Goal: Task Accomplishment & Management: Complete application form

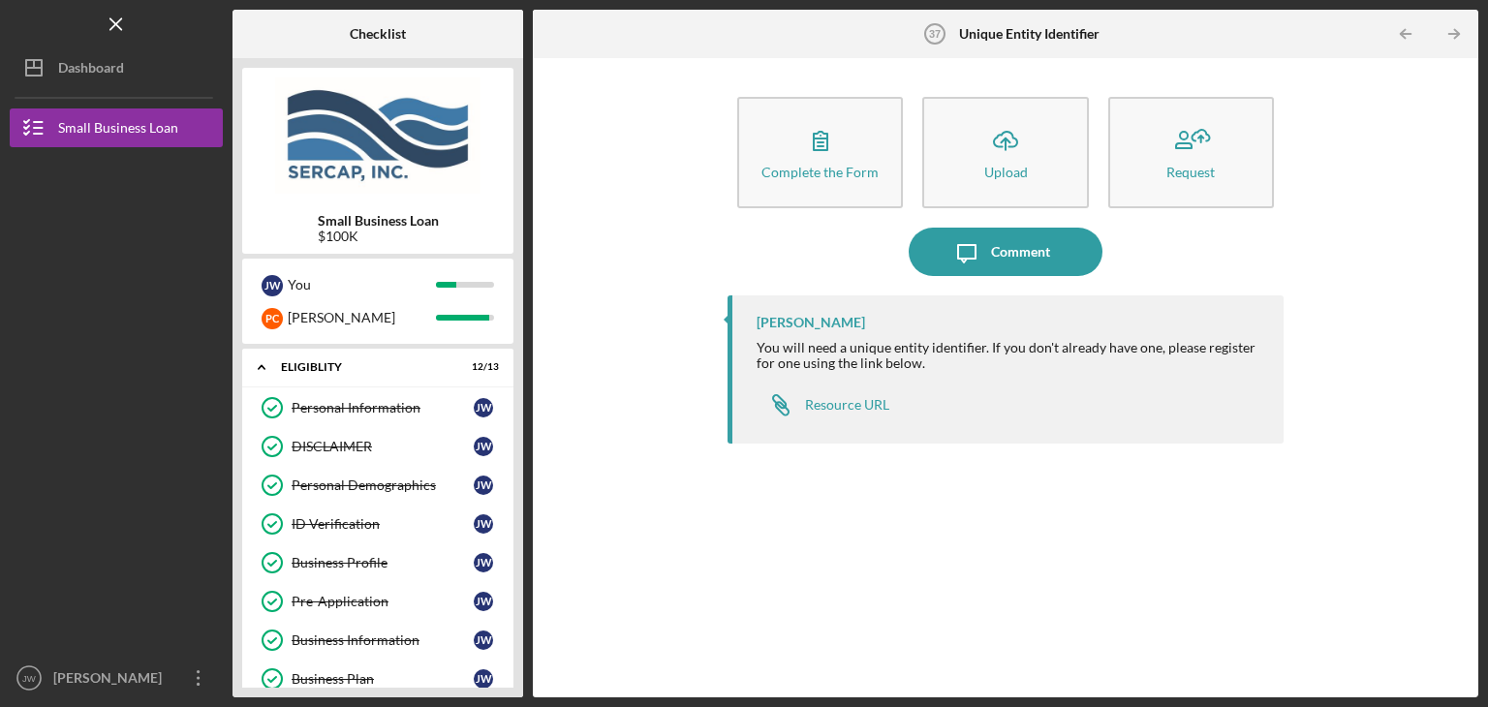
scroll to position [481, 0]
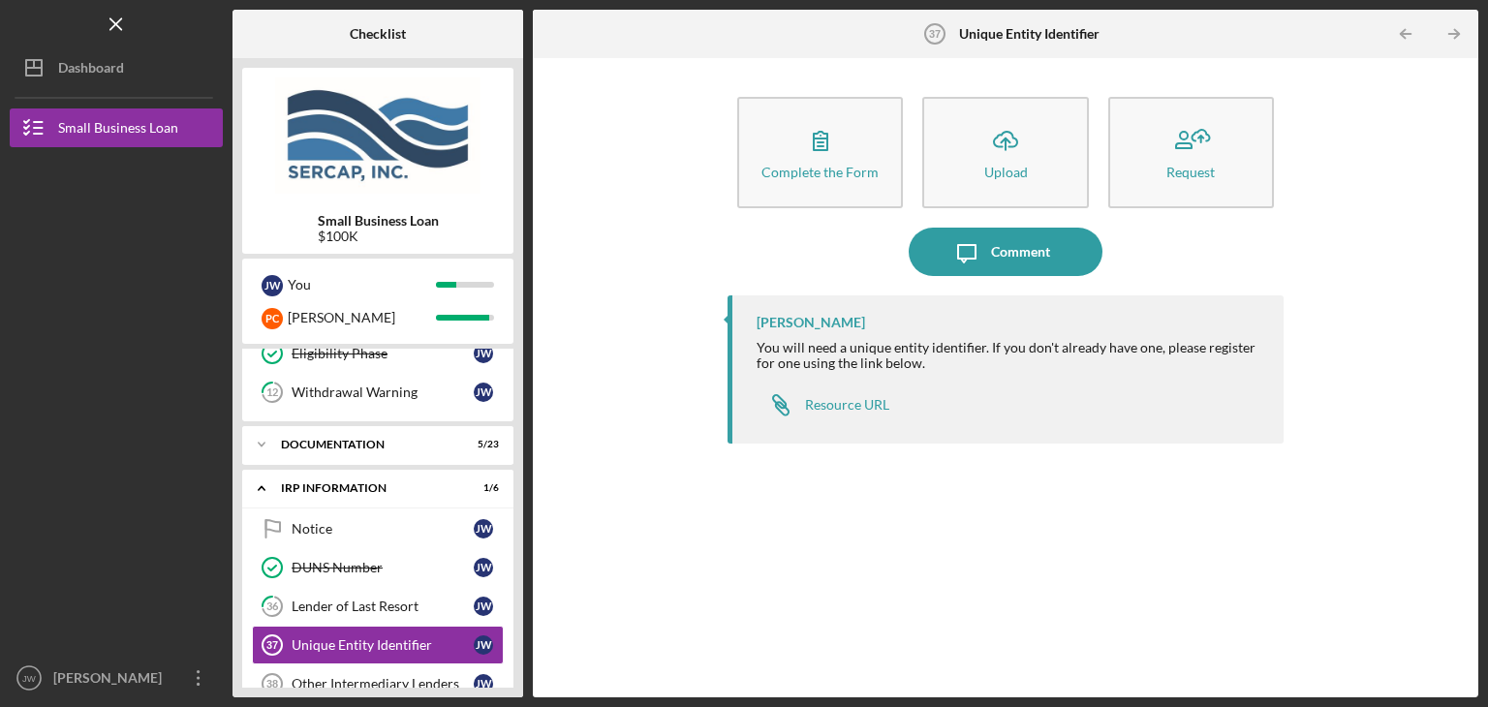
click at [814, 157] on icon "button" at bounding box center [820, 140] width 48 height 48
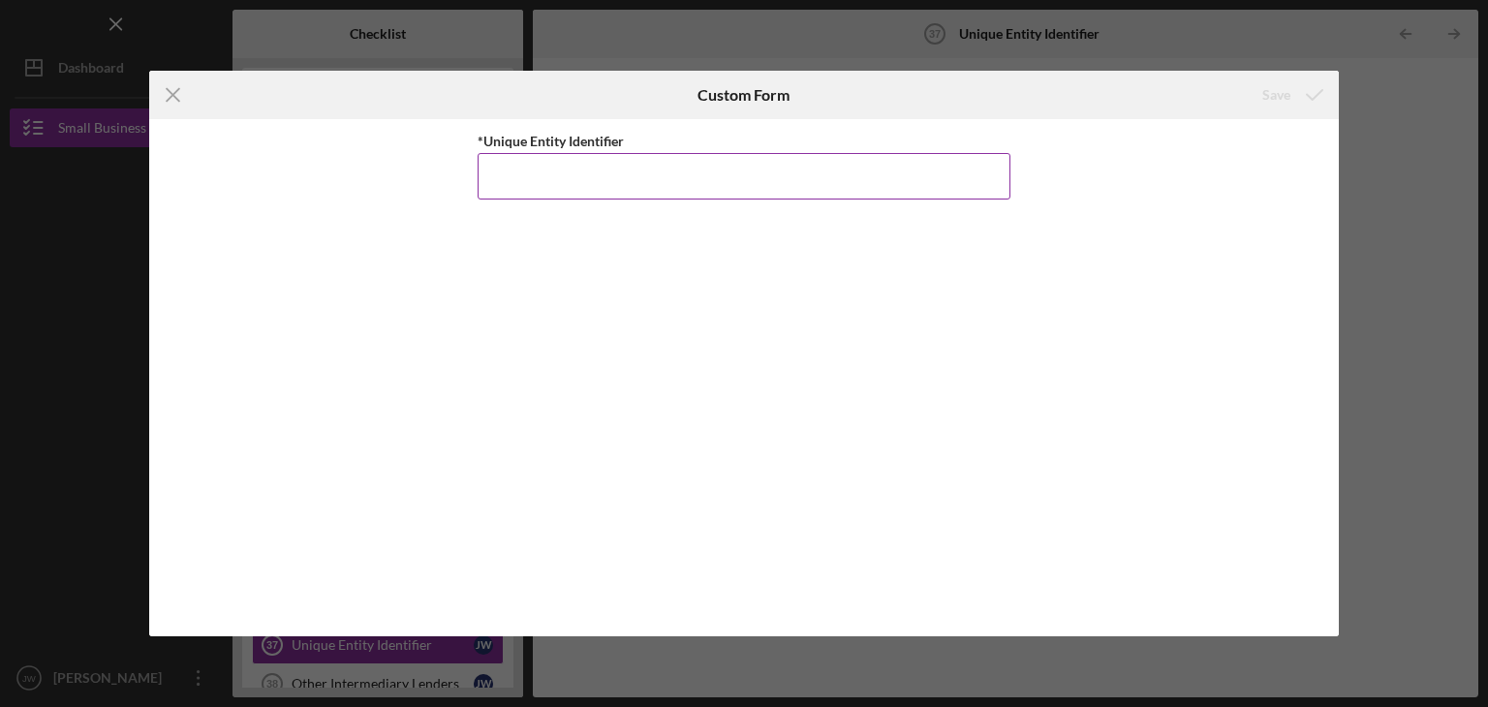
click at [700, 186] on input "*Unique Entity Identifier" at bounding box center [744, 176] width 533 height 47
paste input "C1XWH4PSM4J4"
type input "C1XWH4PSM4J4"
click at [1285, 92] on div "Save" at bounding box center [1277, 95] width 28 height 39
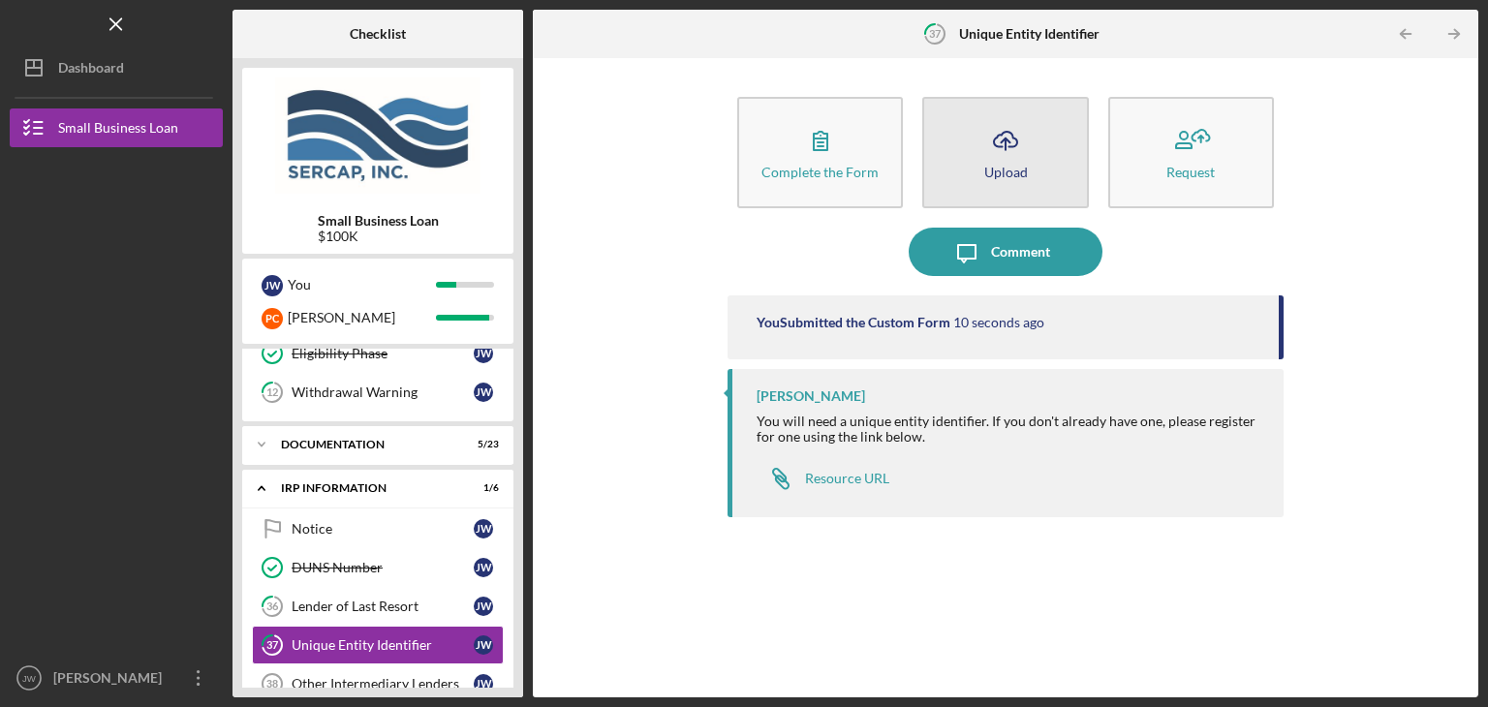
click at [1018, 161] on icon "Icon/Upload" at bounding box center [1006, 140] width 48 height 48
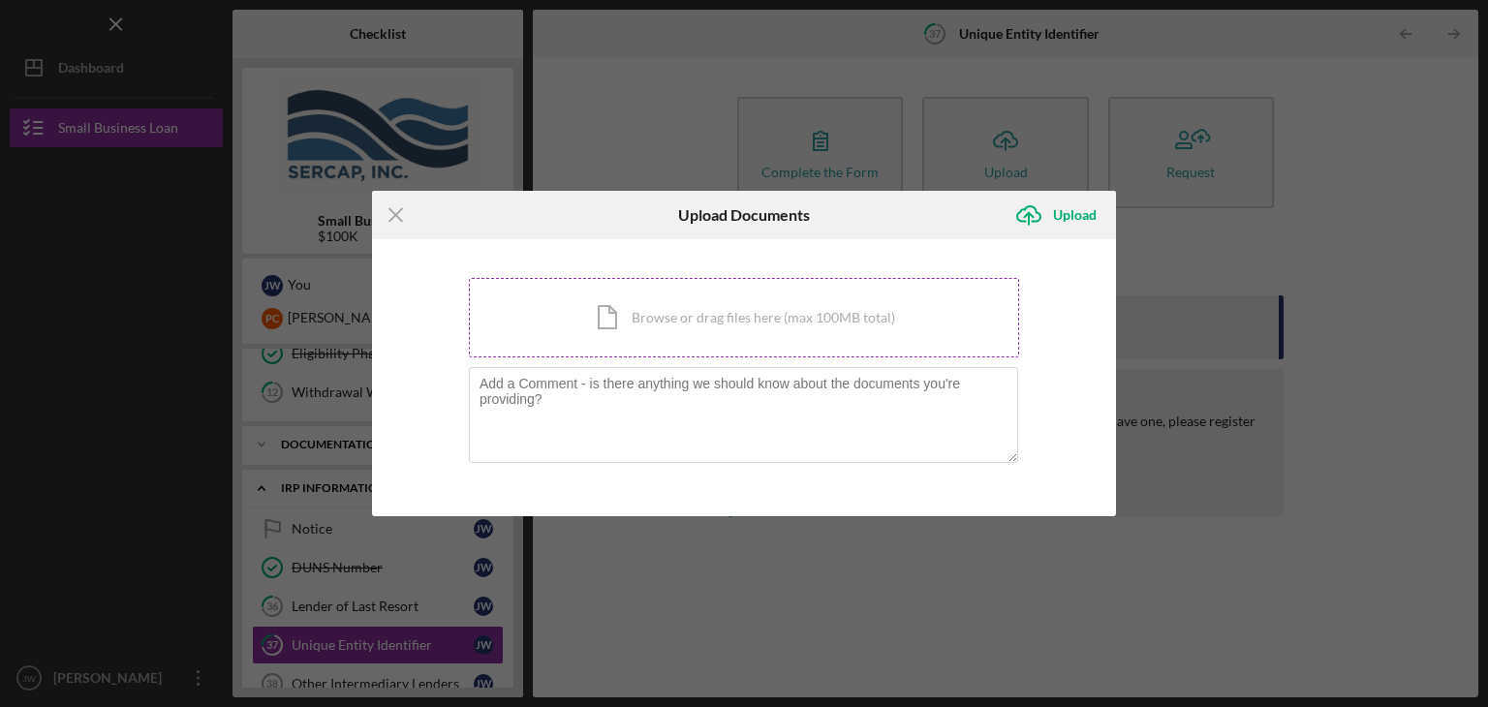
click at [757, 315] on div "Icon/Document Browse or drag files here (max 100MB total) Tap to choose files o…" at bounding box center [744, 317] width 550 height 79
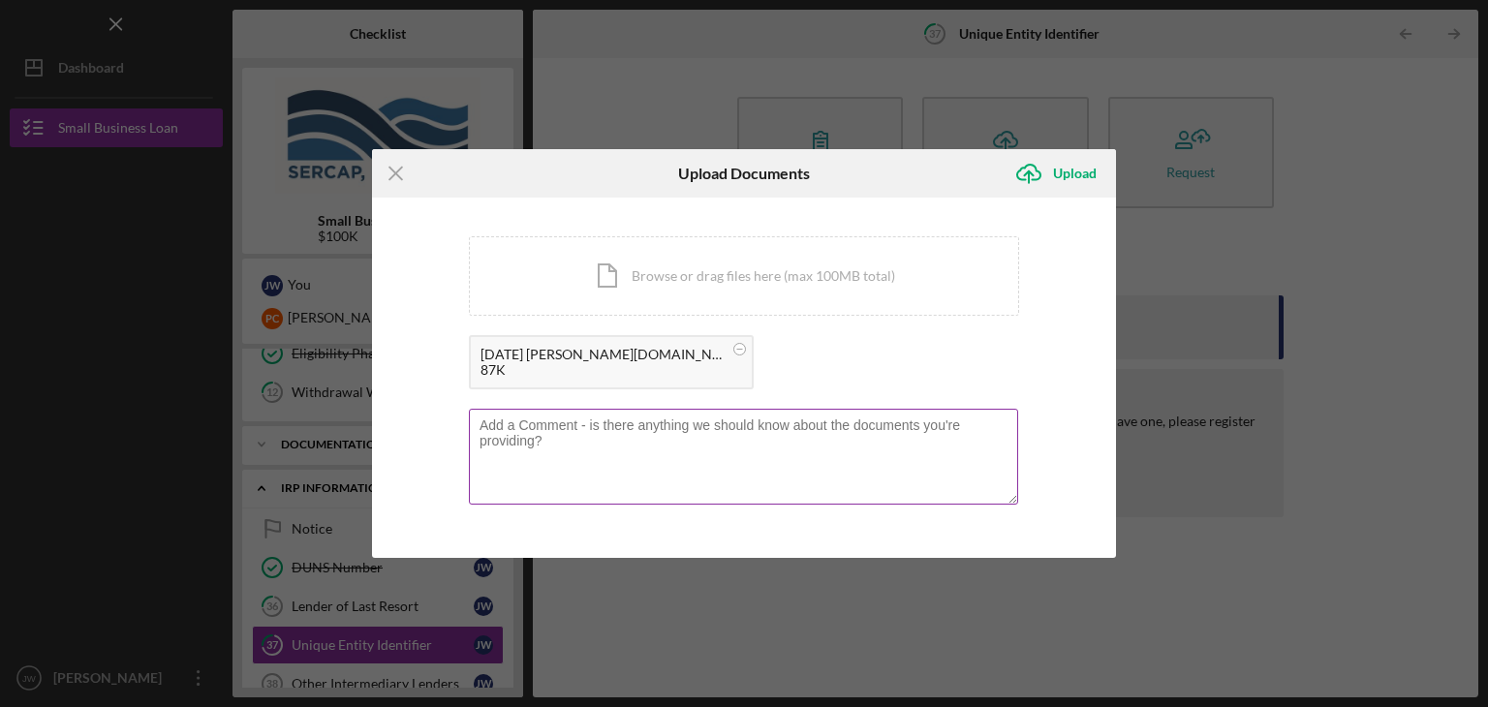
click at [737, 432] on textarea at bounding box center [743, 456] width 549 height 95
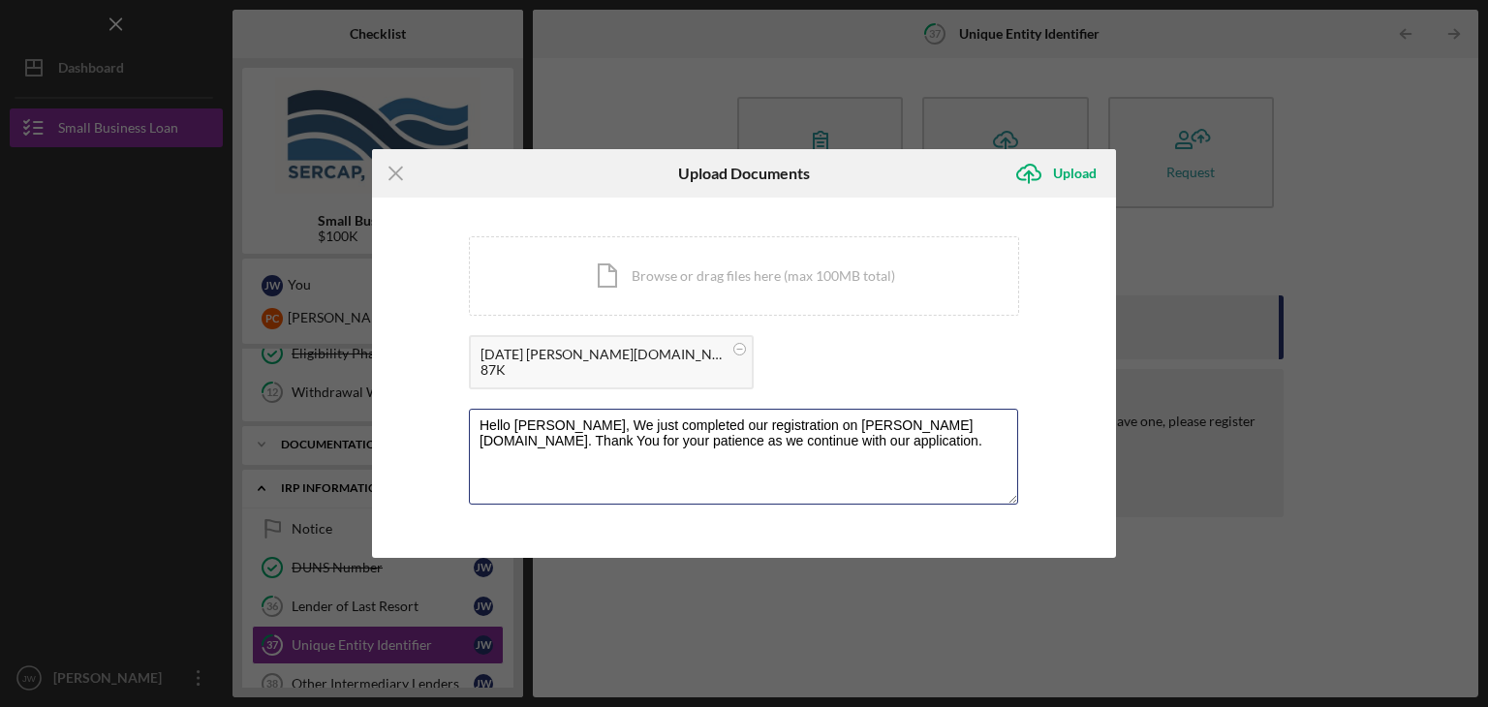
type textarea "Hello [PERSON_NAME], We just completed our registration on [PERSON_NAME][DOMAIN…"
click at [1081, 171] on div "Upload" at bounding box center [1075, 173] width 44 height 39
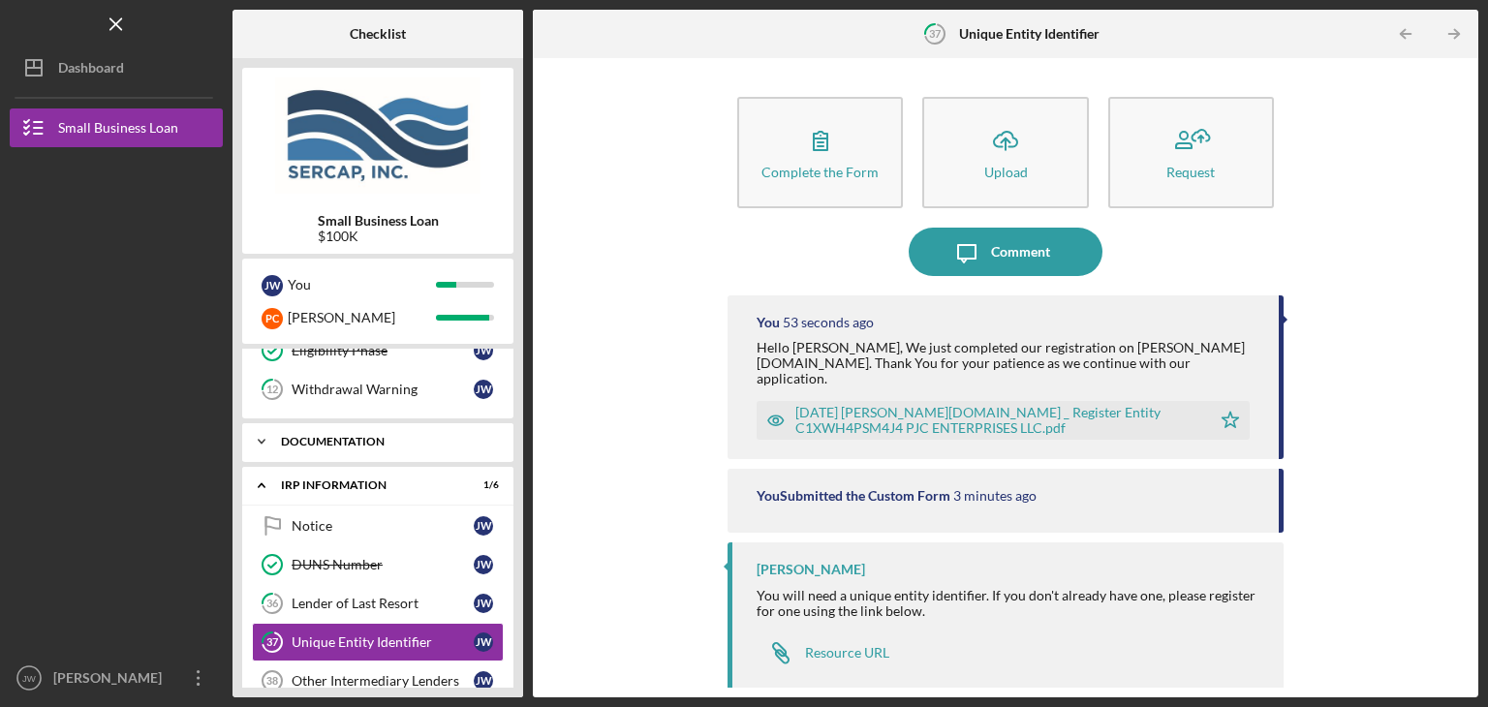
scroll to position [484, 0]
click at [355, 435] on div "Documentation" at bounding box center [385, 441] width 208 height 12
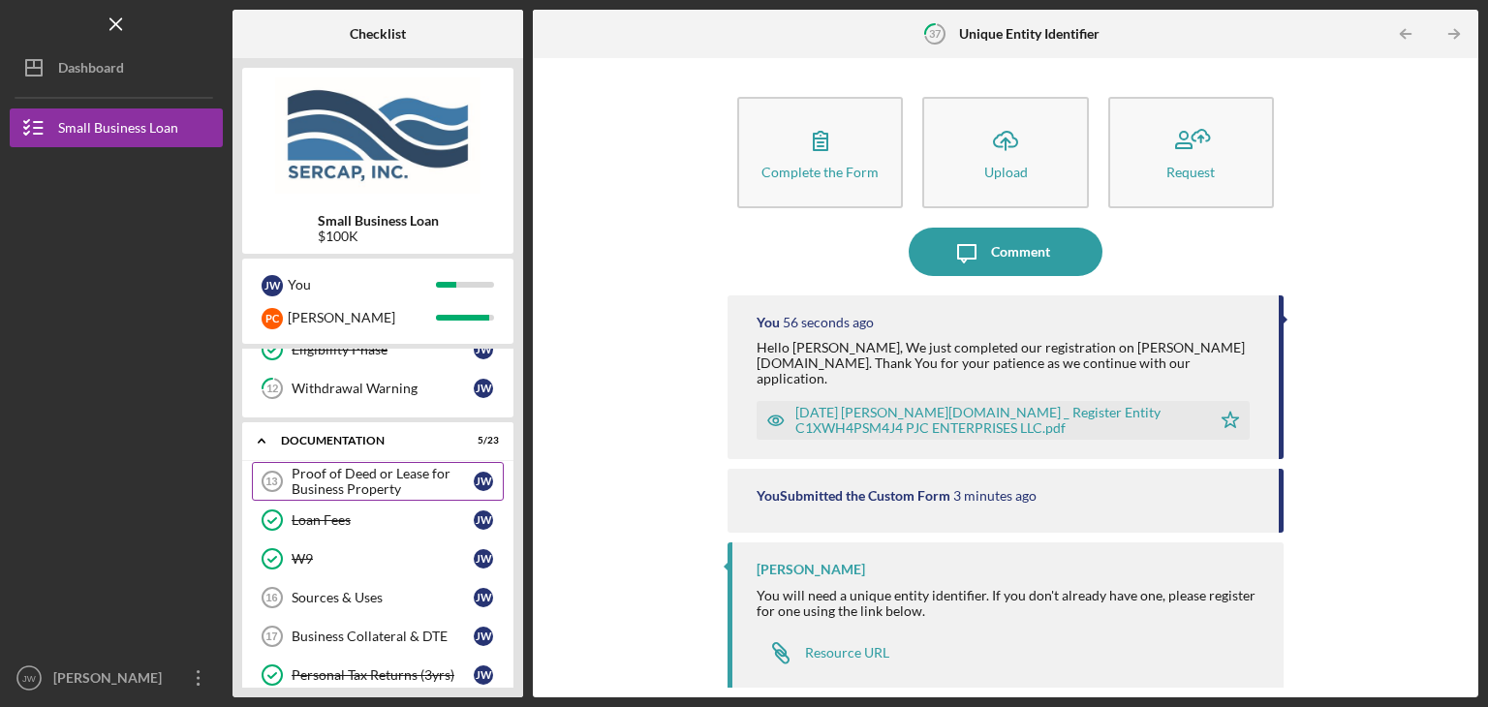
drag, startPoint x: 339, startPoint y: 474, endPoint x: 341, endPoint y: 485, distance: 11.8
click at [339, 475] on div "Proof of Deed or Lease for Business Property" at bounding box center [383, 481] width 182 height 31
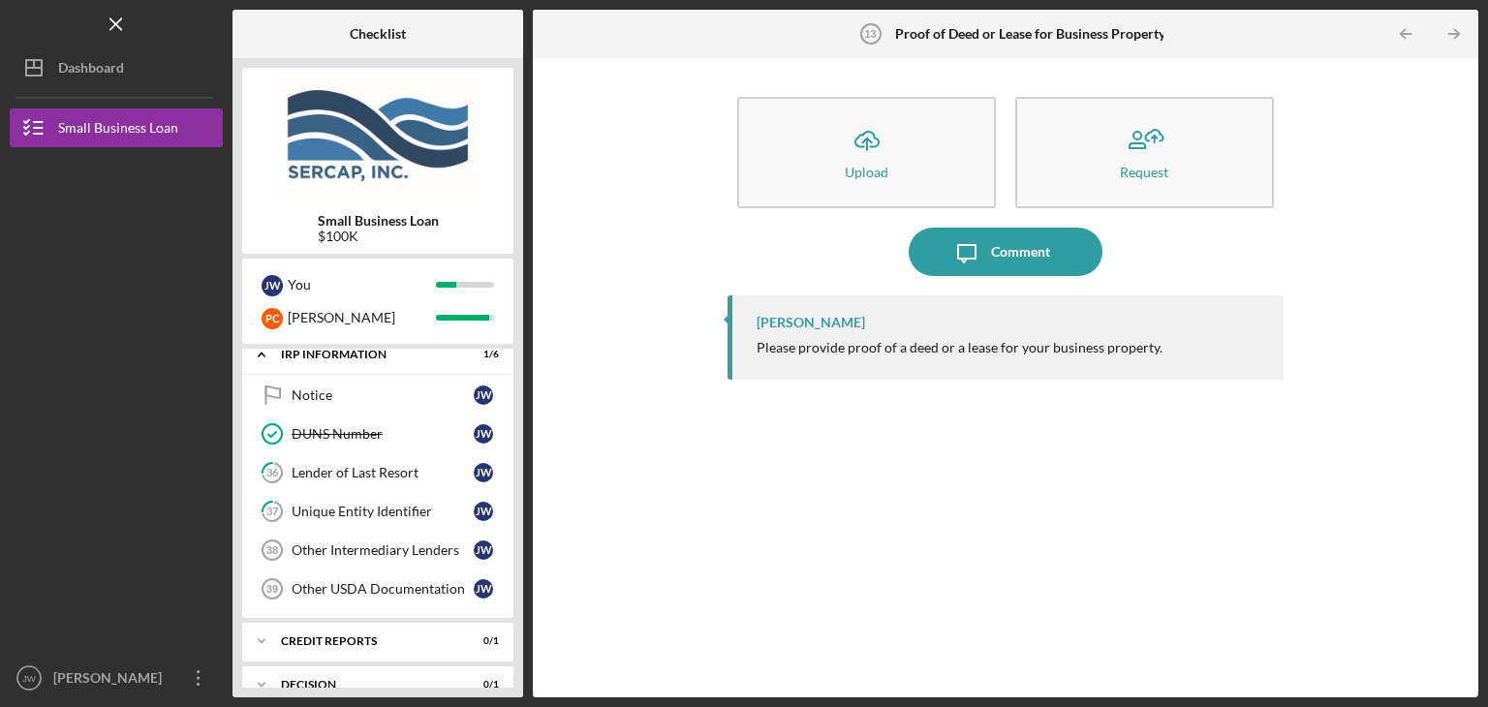
scroll to position [1550, 0]
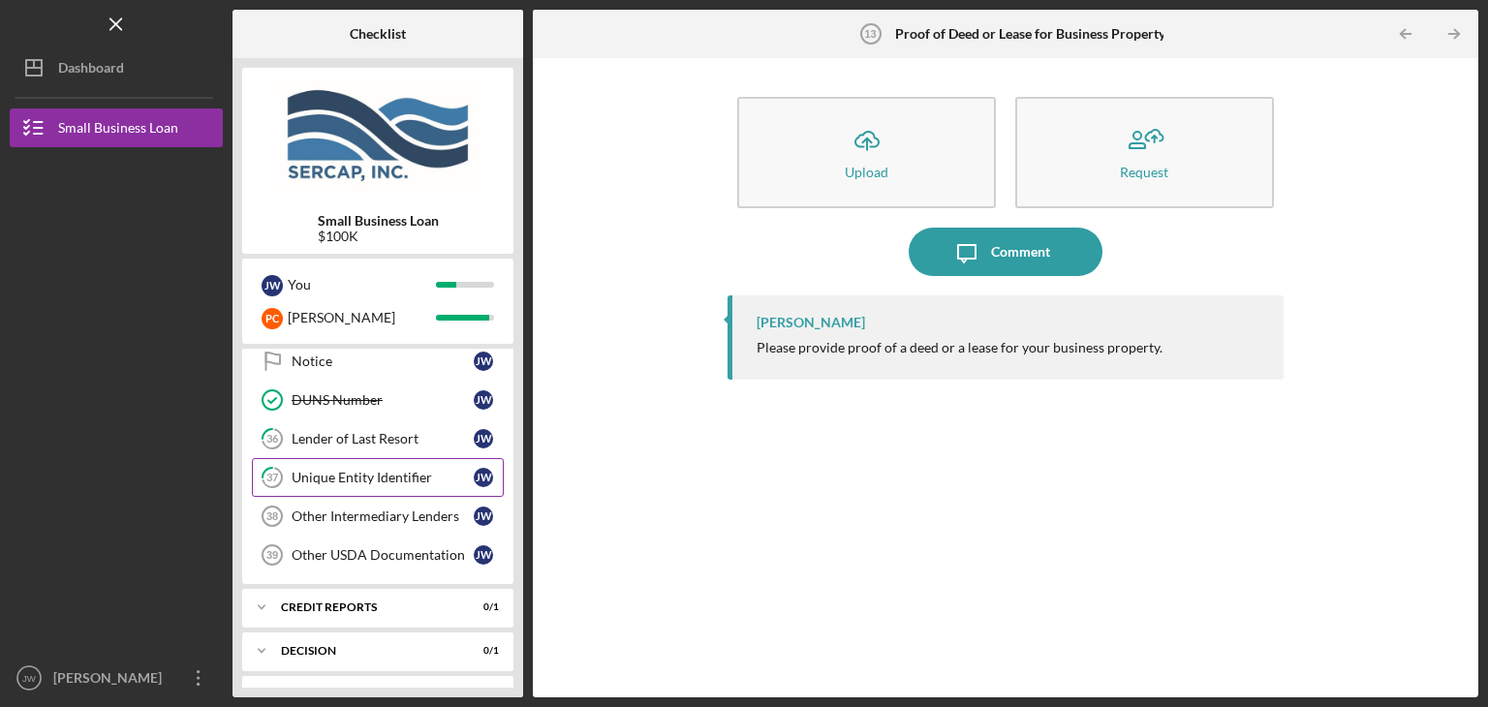
click at [374, 470] on div "Unique Entity Identifier" at bounding box center [383, 478] width 182 height 16
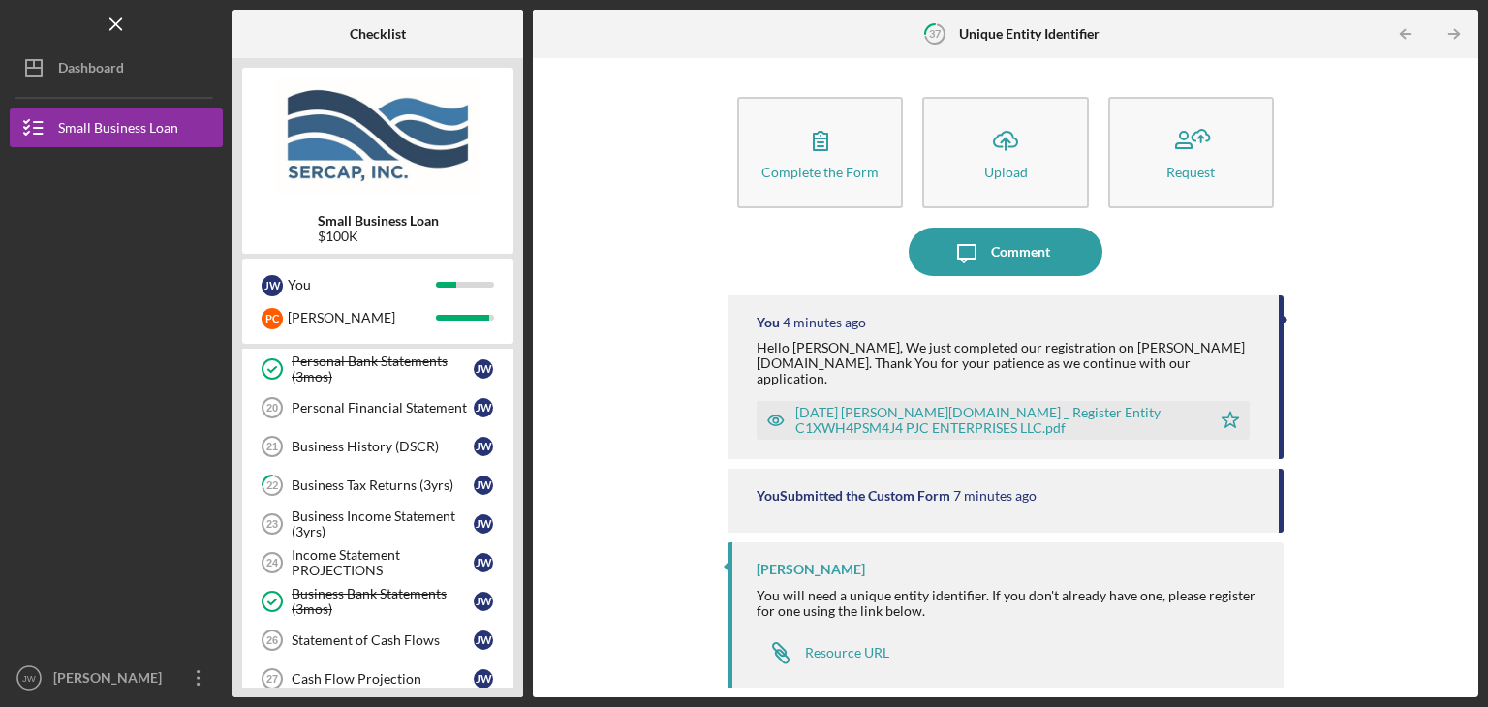
scroll to position [581, 0]
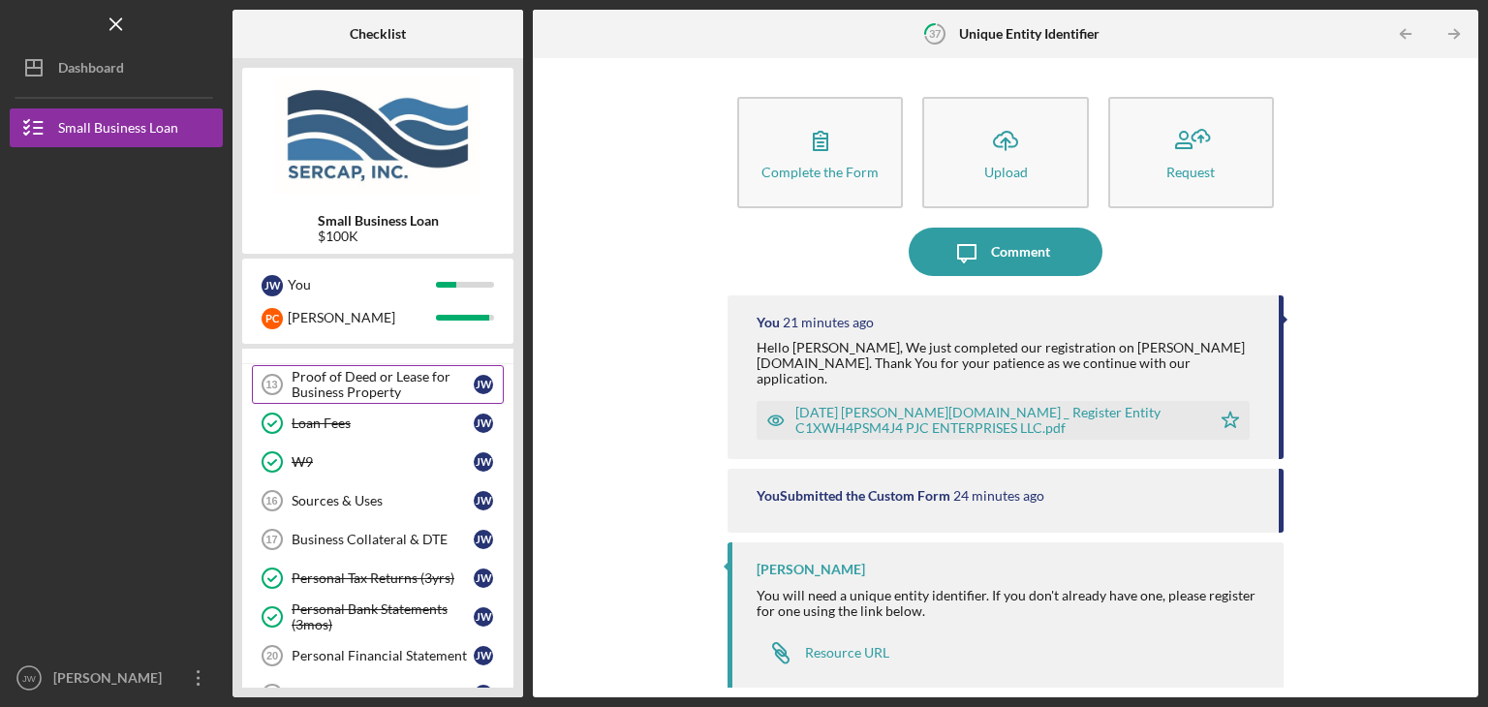
click at [332, 369] on div "Proof of Deed or Lease for Business Property" at bounding box center [383, 384] width 182 height 31
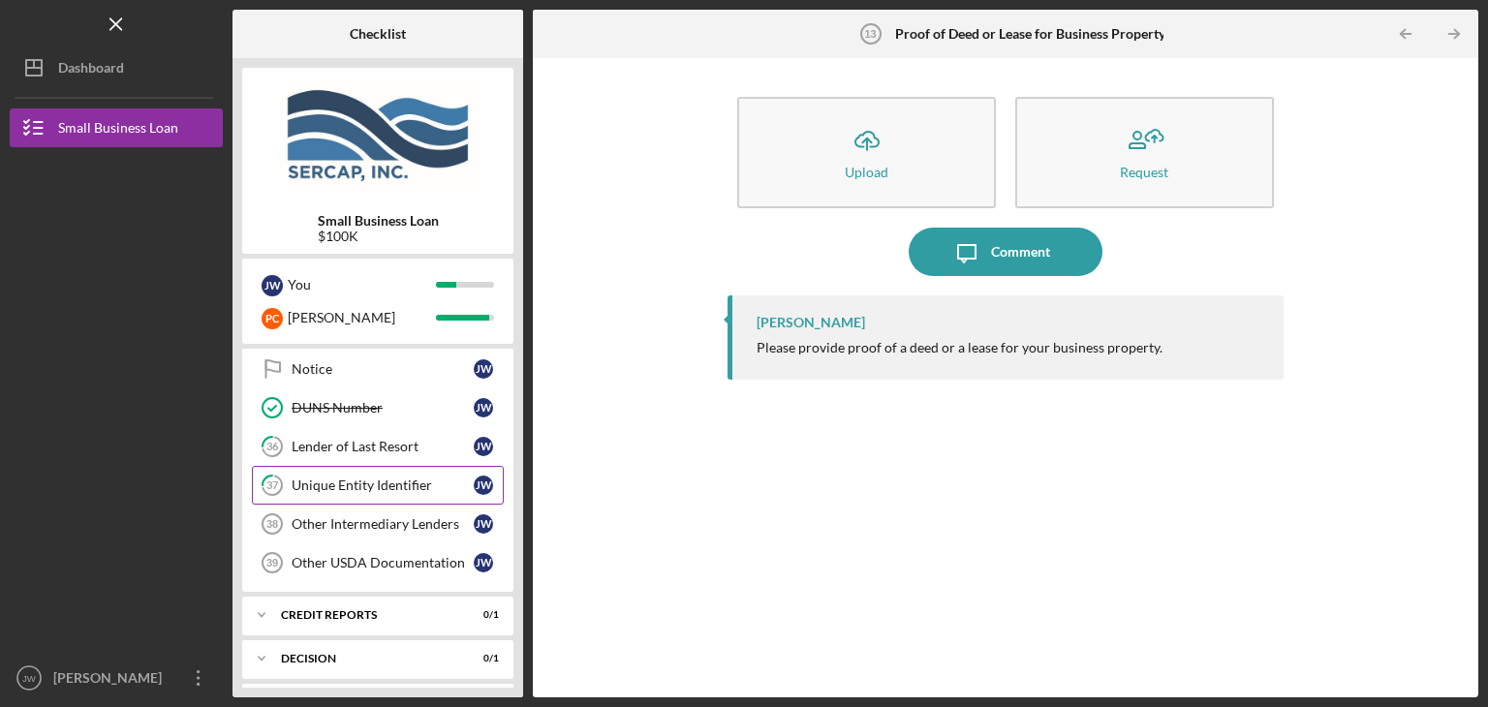
scroll to position [1550, 0]
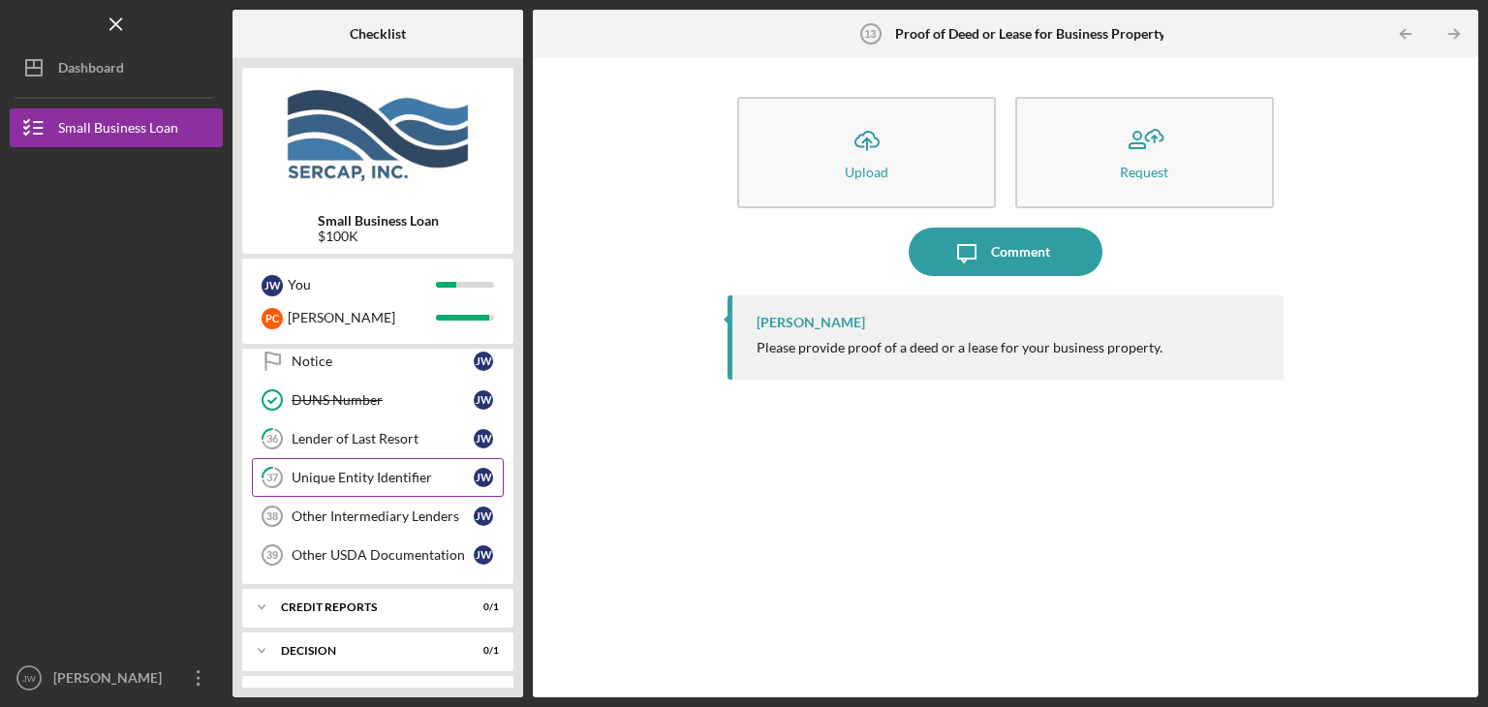
click at [336, 470] on div "Unique Entity Identifier" at bounding box center [383, 478] width 182 height 16
